Goal: Complete application form

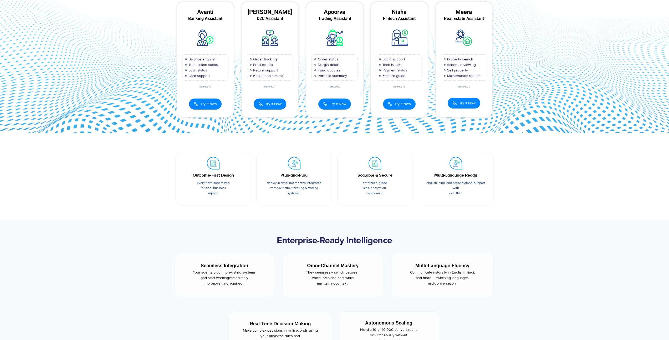
click at [564, 187] on section "Outcome-First Design Every flow is optimized for clear business impact. Plug-an…" at bounding box center [334, 176] width 669 height 87
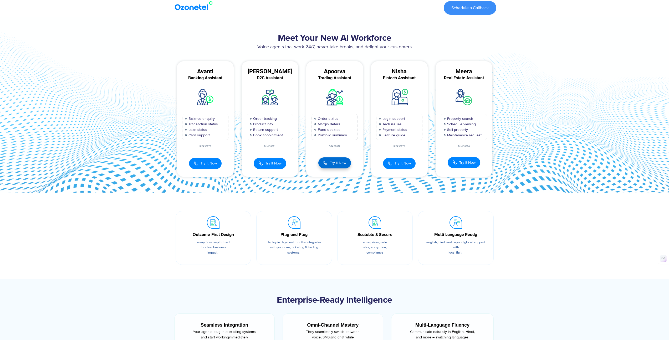
click at [334, 163] on span "Try It Now" at bounding box center [338, 163] width 16 height 6
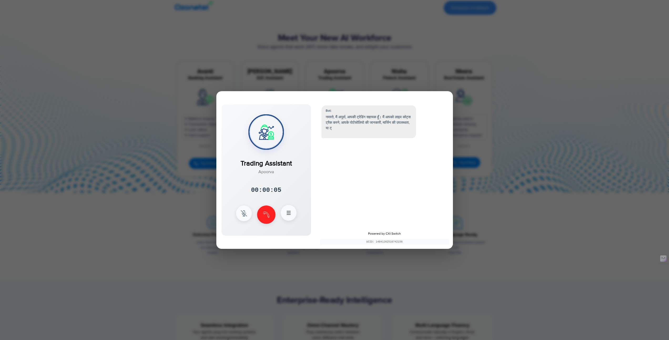
click at [285, 214] on icon at bounding box center [288, 213] width 6 height 6
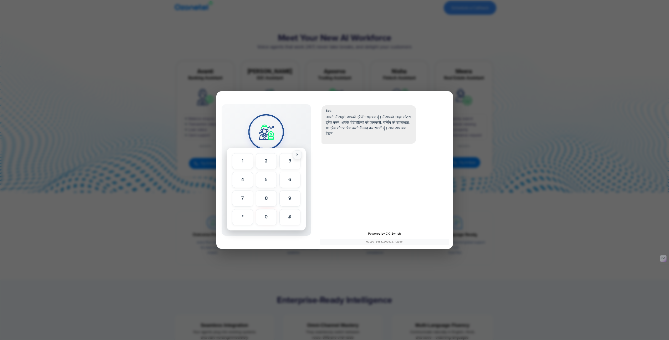
click at [297, 154] on button "×" at bounding box center [297, 154] width 9 height 9
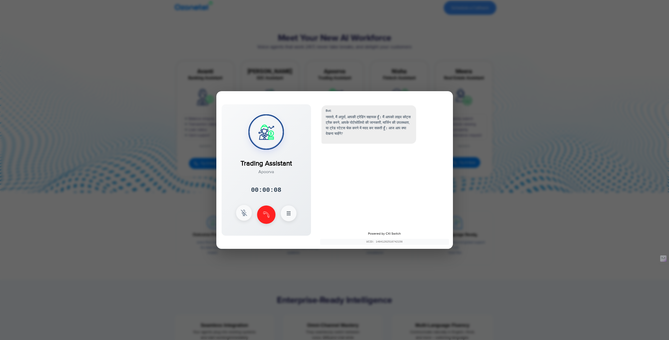
click at [244, 210] on img at bounding box center [244, 213] width 6 height 6
click at [243, 211] on img at bounding box center [244, 213] width 6 height 6
click at [271, 214] on button at bounding box center [266, 214] width 18 height 18
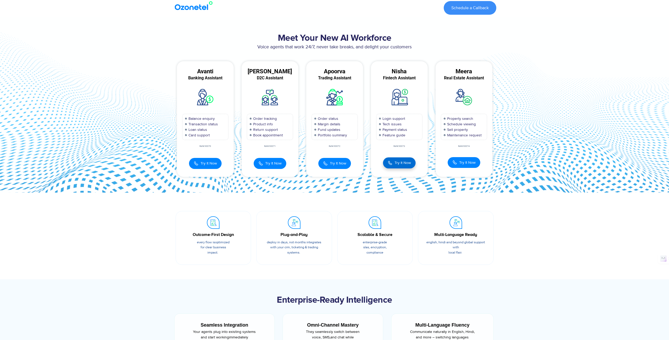
click at [398, 164] on span "Try It Now" at bounding box center [402, 163] width 16 height 6
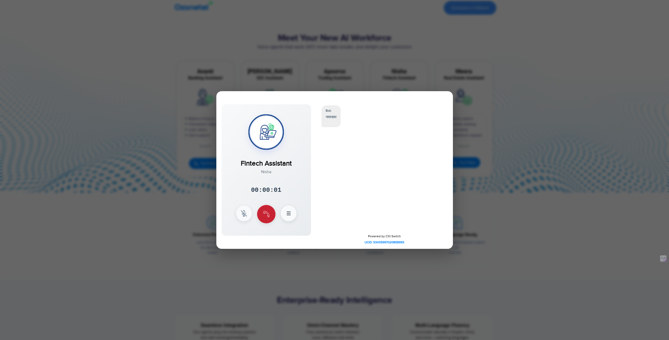
click at [264, 214] on img at bounding box center [266, 214] width 6 height 6
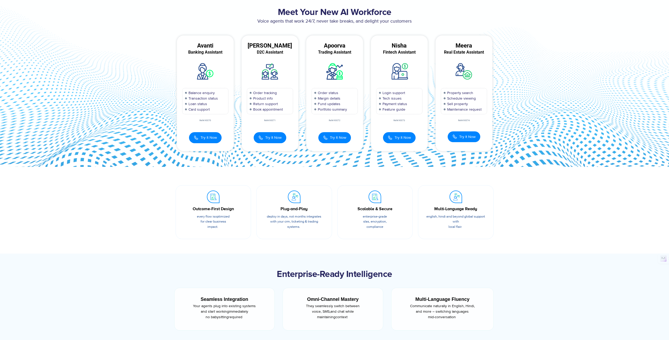
scroll to position [34, 0]
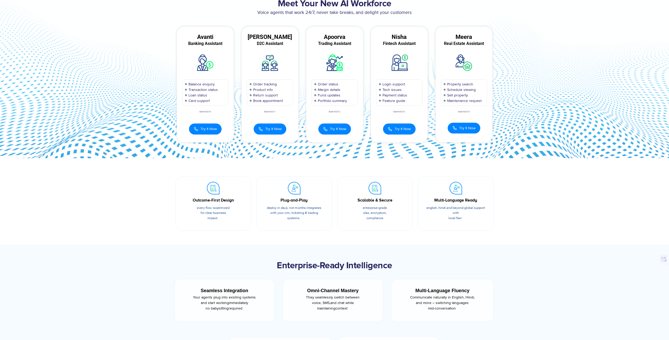
click at [513, 143] on section "Meet Your New AI Workforce Voice agents that work 24/7, never take breaks, and …" at bounding box center [334, 70] width 669 height 175
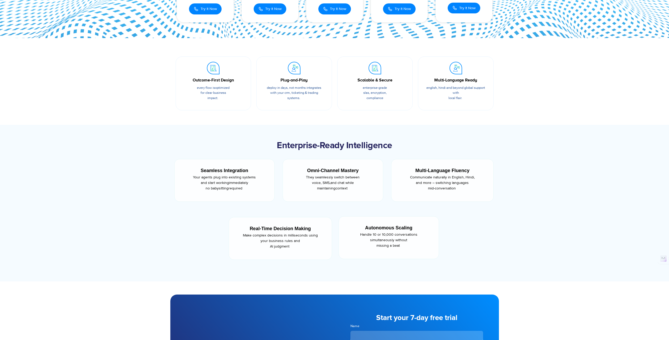
scroll to position [142, 0]
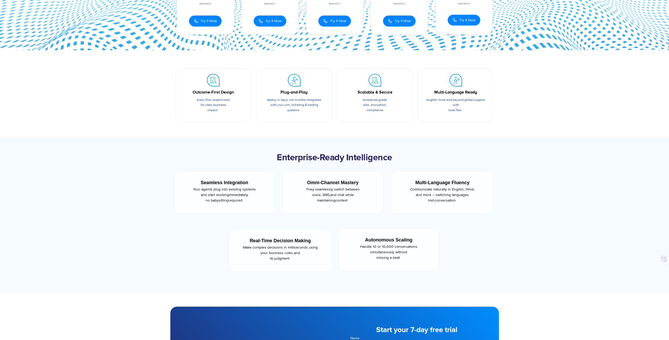
click at [378, 95] on div "Scalable & Secure" at bounding box center [374, 92] width 59 height 6
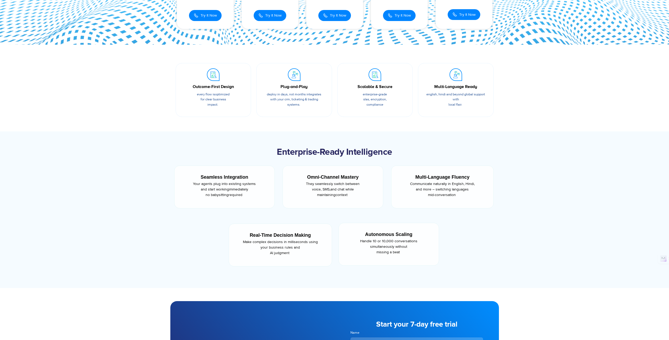
scroll to position [148, 0]
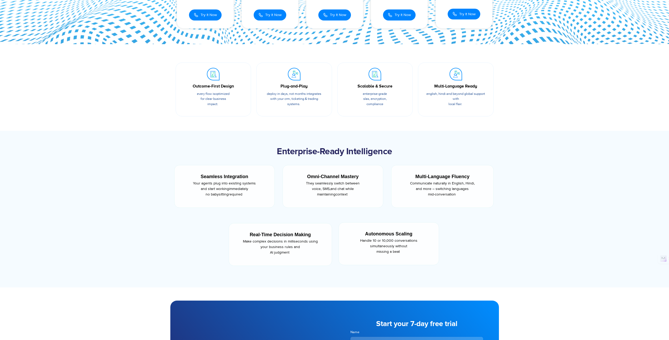
click at [571, 102] on section "Outcome-First Design Every flow is optimized for clear business impact. Plug-an…" at bounding box center [334, 87] width 669 height 87
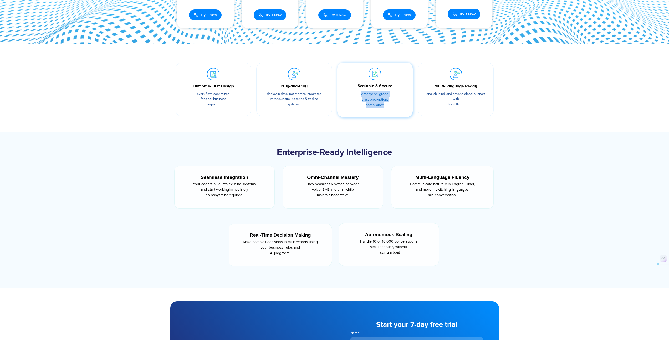
drag, startPoint x: 381, startPoint y: 104, endPoint x: 358, endPoint y: 93, distance: 25.2
click at [358, 93] on p "Enterprise-grade SLAs, encryption, compliance" at bounding box center [375, 99] width 60 height 17
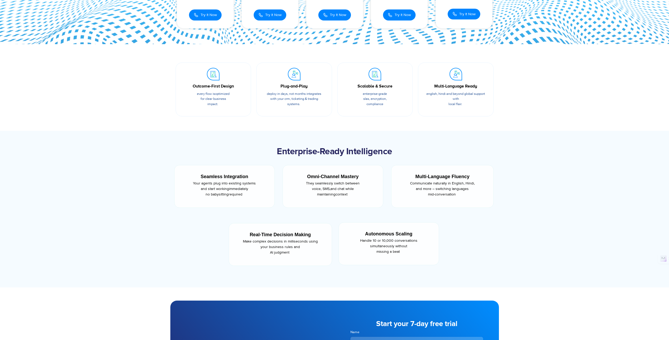
click at [522, 105] on section "Outcome-First Design Every flow is optimized for clear business impact. Plug-an…" at bounding box center [334, 87] width 669 height 87
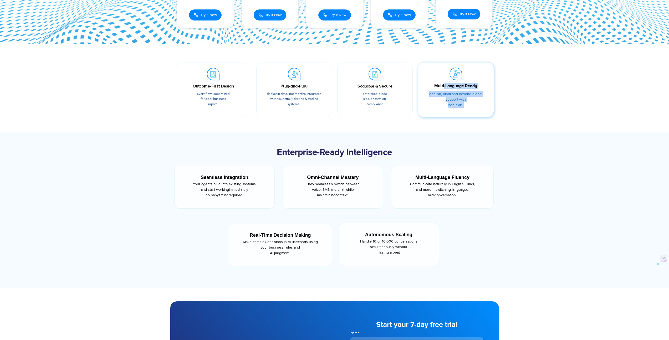
drag, startPoint x: 466, startPoint y: 105, endPoint x: 429, endPoint y: 85, distance: 42.0
click at [429, 85] on div "Multi-Language Ready English, Hindi and beyond global support with local flair." at bounding box center [455, 99] width 65 height 32
click at [430, 85] on div "Multi-Language Ready" at bounding box center [456, 86] width 60 height 6
drag, startPoint x: 431, startPoint y: 85, endPoint x: 473, endPoint y: 108, distance: 48.2
click at [473, 108] on div "Multi-Language Ready English, Hindi and beyond global support with local flair." at bounding box center [455, 99] width 65 height 32
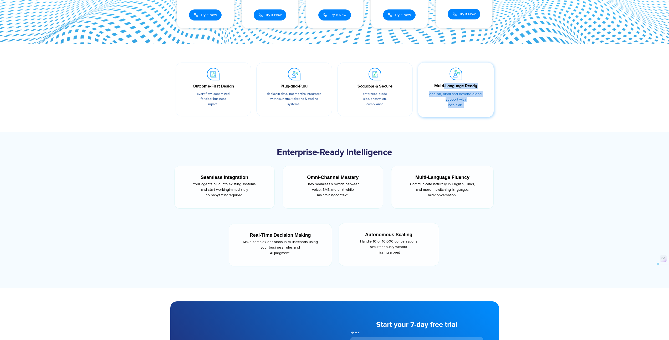
click at [473, 108] on div "Multi-Language Ready English, Hindi and beyond global support with local flair." at bounding box center [455, 99] width 65 height 32
drag, startPoint x: 473, startPoint y: 108, endPoint x: 427, endPoint y: 82, distance: 52.0
click at [427, 82] on div "Multi-Language Ready English, Hindi and beyond global support with local flair." at bounding box center [455, 91] width 65 height 47
drag, startPoint x: 385, startPoint y: 107, endPoint x: 354, endPoint y: 82, distance: 39.7
click at [354, 82] on div "Scalable & Secure Enterprise-grade SLAs, encryption, compliance" at bounding box center [374, 91] width 65 height 47
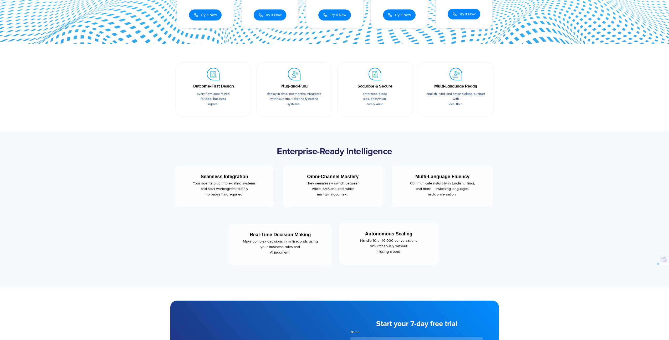
click at [514, 127] on section "Outcome-First Design Every flow is optimized for clear business impact. Plug-an…" at bounding box center [334, 87] width 669 height 87
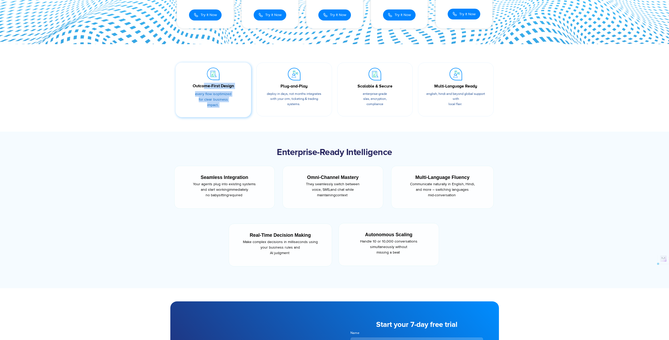
drag, startPoint x: 221, startPoint y: 103, endPoint x: 193, endPoint y: 83, distance: 34.4
click at [193, 83] on div "Outcome-First Design Every flow is optimized for clear business impact." at bounding box center [213, 99] width 65 height 32
click at [191, 83] on div "Outcome-First Design" at bounding box center [213, 86] width 60 height 6
drag, startPoint x: 191, startPoint y: 82, endPoint x: 230, endPoint y: 105, distance: 45.0
click at [230, 105] on div "Outcome-First Design Every flow is optimized for clear business impact." at bounding box center [213, 91] width 65 height 47
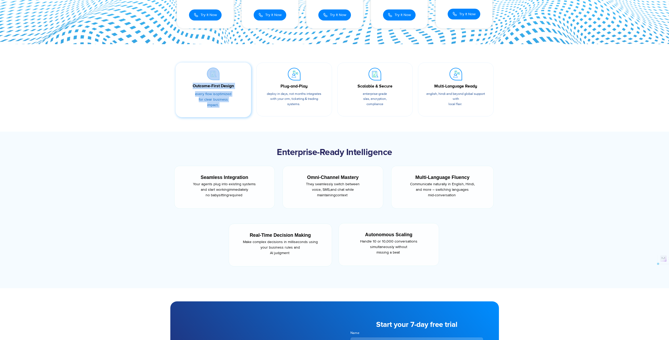
click at [230, 105] on p "Every flow is optimized for clear business impact." at bounding box center [213, 99] width 60 height 17
drag, startPoint x: 213, startPoint y: 99, endPoint x: 190, endPoint y: 75, distance: 33.1
click at [190, 75] on div "Outcome-First Design Every flow is optimized for clear business impact." at bounding box center [213, 91] width 65 height 47
click at [279, 85] on div "Plug-and-Play" at bounding box center [294, 86] width 60 height 6
drag, startPoint x: 278, startPoint y: 85, endPoint x: 312, endPoint y: 107, distance: 40.1
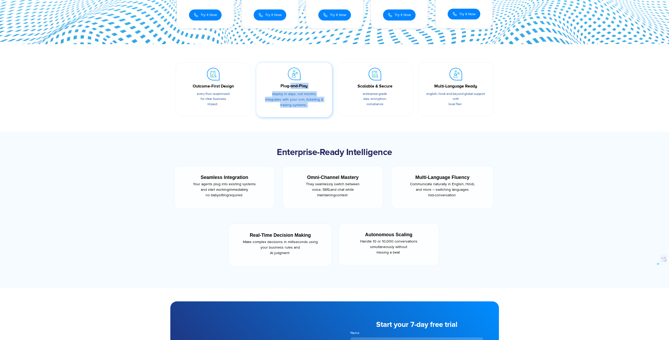
click at [312, 107] on div "Plug-and-Play Deploy in days, not months integrates with your CRM, ticketing & …" at bounding box center [293, 99] width 65 height 32
click at [312, 107] on p "Deploy in days, not months integrates with your CRM, ticketing & trading system…" at bounding box center [294, 99] width 60 height 17
drag, startPoint x: 312, startPoint y: 107, endPoint x: 273, endPoint y: 79, distance: 48.3
click at [273, 79] on div "Plug-and-Play Deploy in days, not months integrates with your CRM, ticketing & …" at bounding box center [293, 91] width 65 height 47
drag, startPoint x: 357, startPoint y: 83, endPoint x: 386, endPoint y: 108, distance: 38.0
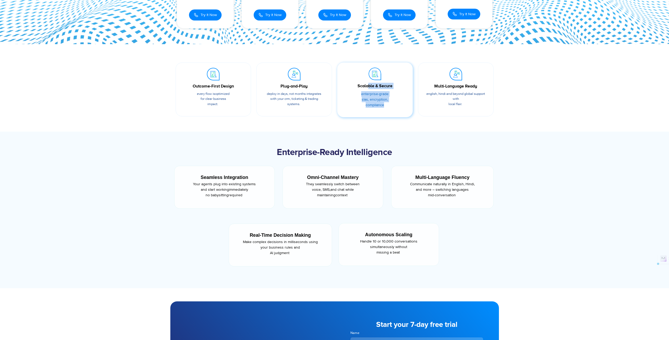
click at [386, 108] on div "Scalable & Secure Enterprise-grade SLAs, encryption, compliance" at bounding box center [374, 99] width 65 height 32
drag, startPoint x: 430, startPoint y: 86, endPoint x: 467, endPoint y: 111, distance: 44.2
click at [467, 111] on div "Multi-Language Ready English, Hindi and beyond global support with local flair." at bounding box center [455, 99] width 65 height 32
drag, startPoint x: 466, startPoint y: 107, endPoint x: 425, endPoint y: 84, distance: 47.3
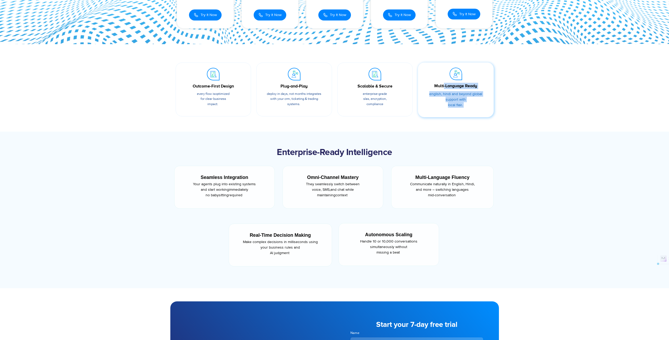
click at [425, 84] on div "Multi-Language Ready English, Hindi and beyond global support with local flair." at bounding box center [455, 99] width 65 height 32
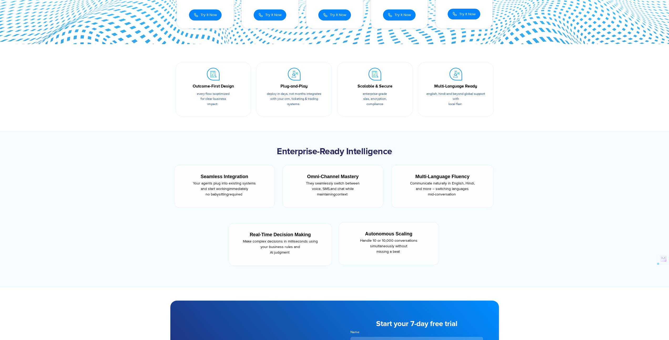
click at [532, 160] on div at bounding box center [334, 209] width 669 height 157
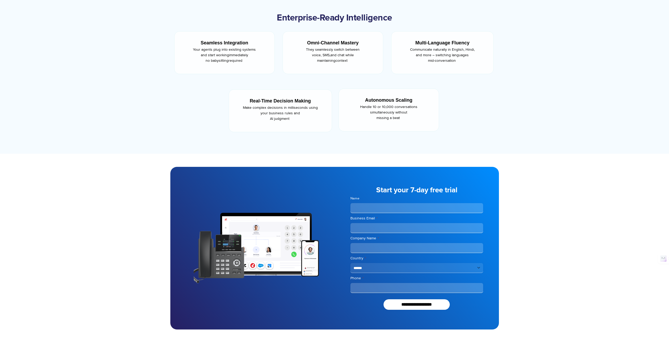
scroll to position [286, 0]
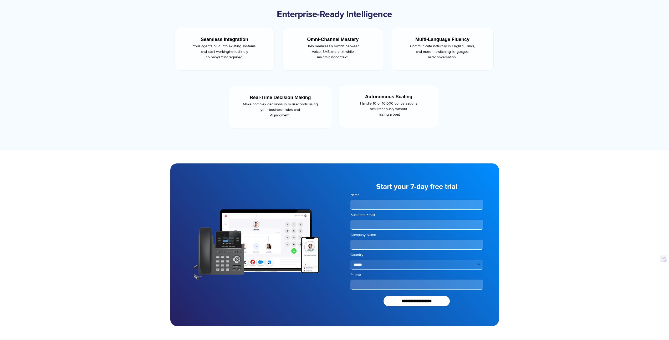
click at [564, 176] on div at bounding box center [334, 244] width 669 height 189
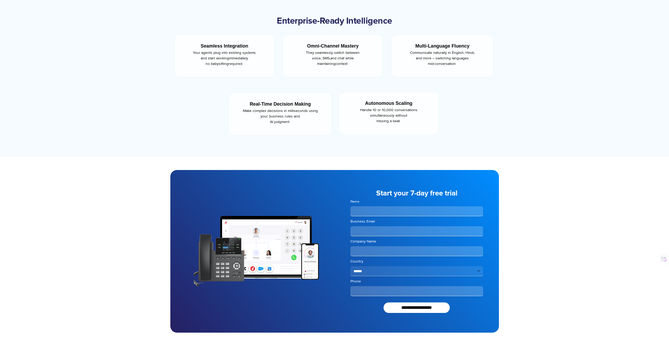
click at [564, 176] on div at bounding box center [334, 251] width 669 height 189
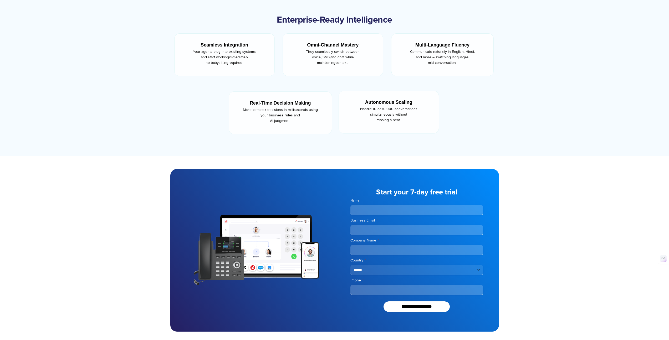
scroll to position [282, 0]
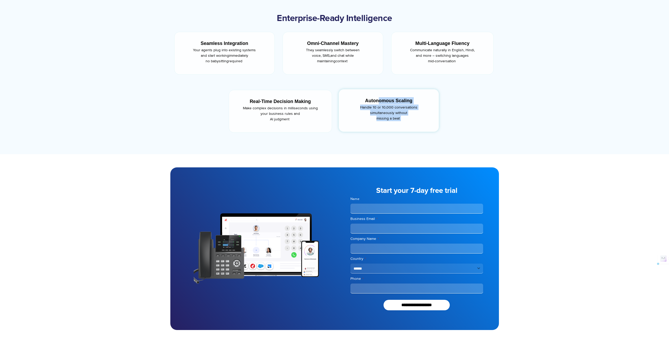
drag, startPoint x: 408, startPoint y: 118, endPoint x: 353, endPoint y: 97, distance: 58.7
click at [353, 97] on div "Autonomous Scaling Handle 10 or 10,000 conversations simultaneously without mis…" at bounding box center [389, 112] width 84 height 34
click at [355, 97] on div "Autonomous Scaling Handle 10 or 10,000 conversations simultaneously without mis…" at bounding box center [389, 112] width 84 height 34
drag, startPoint x: 355, startPoint y: 97, endPoint x: 406, endPoint y: 120, distance: 56.0
click at [406, 120] on div "Autonomous Scaling Handle 10 or 10,000 conversations simultaneously without mis…" at bounding box center [389, 112] width 84 height 34
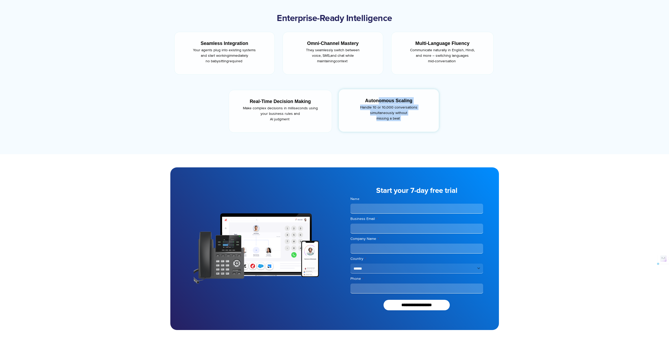
click at [406, 120] on p "Handle 10 or 10,000 conversations simultaneously without missing a beat" at bounding box center [388, 113] width 81 height 17
drag, startPoint x: 399, startPoint y: 114, endPoint x: 331, endPoint y: 103, distance: 69.0
click at [352, 98] on div "Autonomous Scaling Handle 10 or 10,000 conversations simultaneously without mis…" at bounding box center [389, 112] width 84 height 34
drag, startPoint x: 298, startPoint y: 119, endPoint x: 242, endPoint y: 97, distance: 60.0
click at [242, 97] on div "Real-Time Decision Making Make complex decisions in milliseconds using your bus…" at bounding box center [280, 112] width 87 height 34
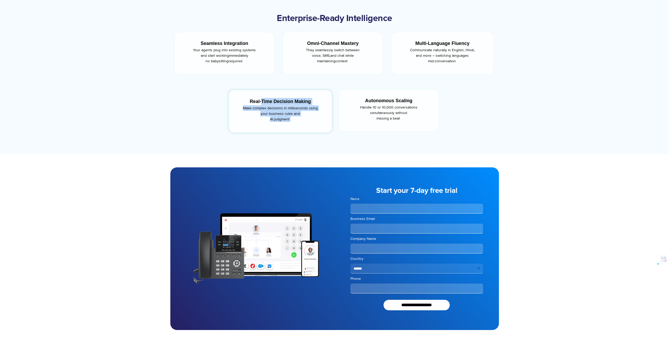
click at [314, 118] on p "Make complex decisions in milliseconds using your business rules and AI judgment" at bounding box center [280, 113] width 83 height 17
click at [382, 209] on input "Name" at bounding box center [416, 209] width 133 height 10
click at [520, 203] on div at bounding box center [334, 248] width 669 height 189
click at [434, 229] on input "Business Email *" at bounding box center [416, 229] width 133 height 10
click at [530, 226] on div at bounding box center [334, 248] width 669 height 189
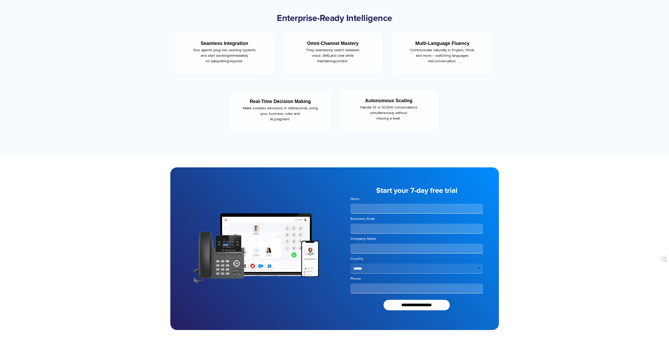
scroll to position [298, 0]
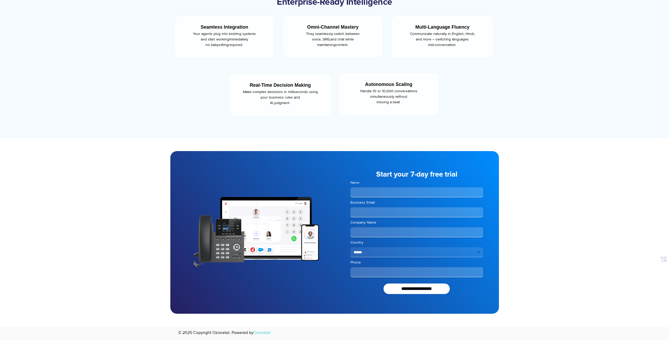
click at [535, 88] on div at bounding box center [334, 59] width 669 height 157
click at [364, 193] on input "Name" at bounding box center [416, 192] width 133 height 10
type input "**"
click at [567, 199] on div at bounding box center [334, 232] width 669 height 189
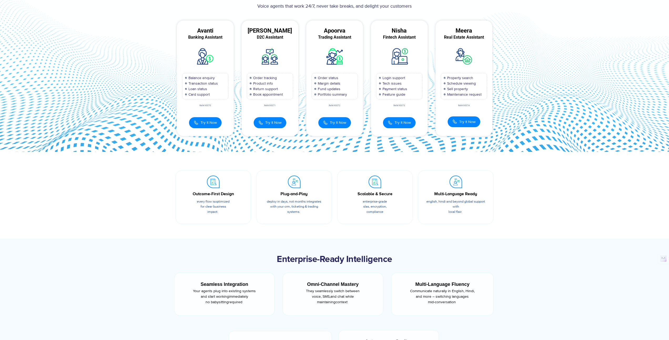
scroll to position [0, 0]
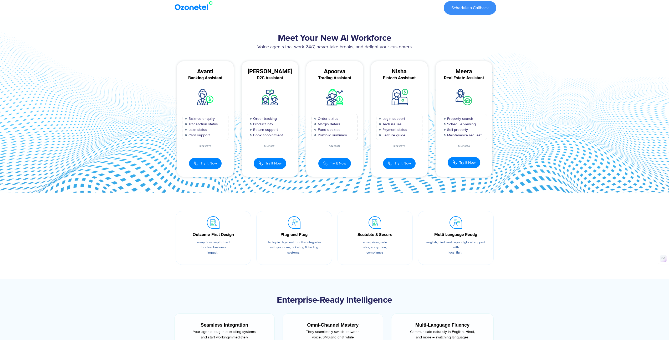
click at [544, 198] on section "Outcome-First Design Every flow is optimized for clear business impact. Plug-an…" at bounding box center [334, 236] width 669 height 87
